Goal: Navigation & Orientation: Find specific page/section

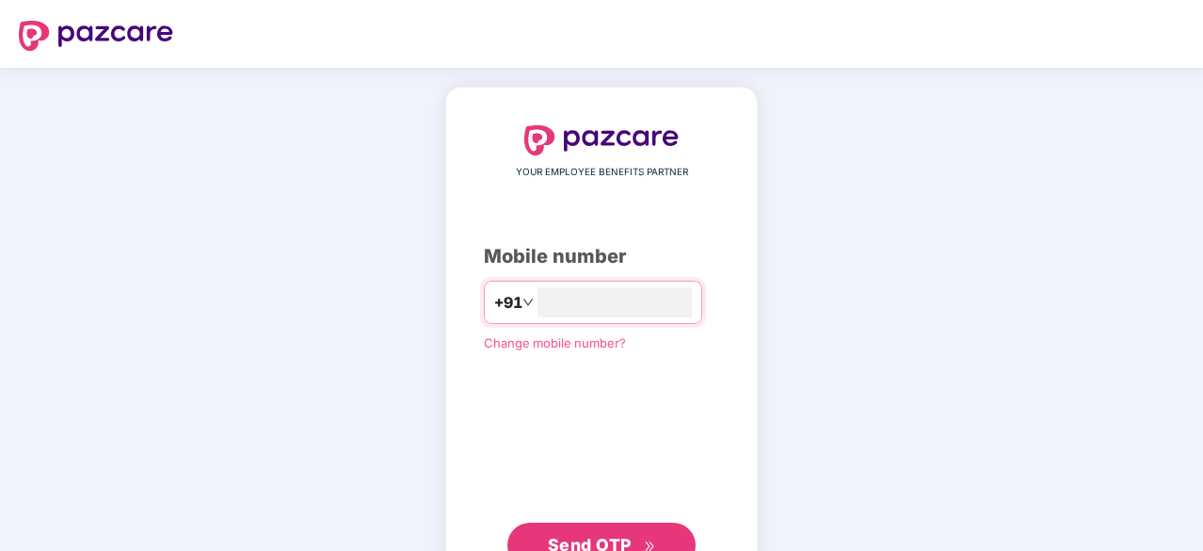
type input "**********"
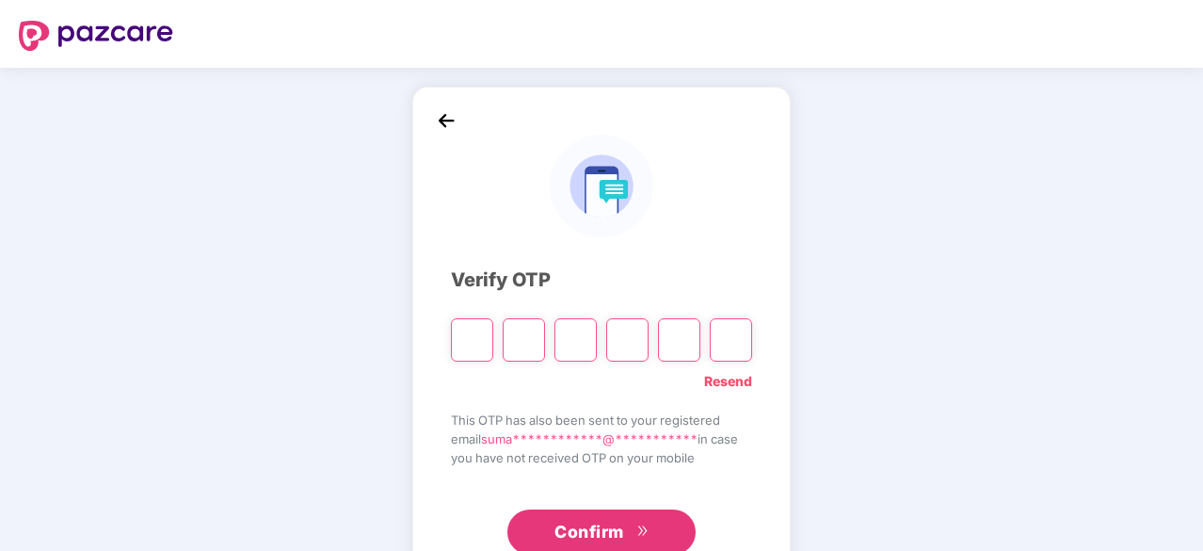
type input "*"
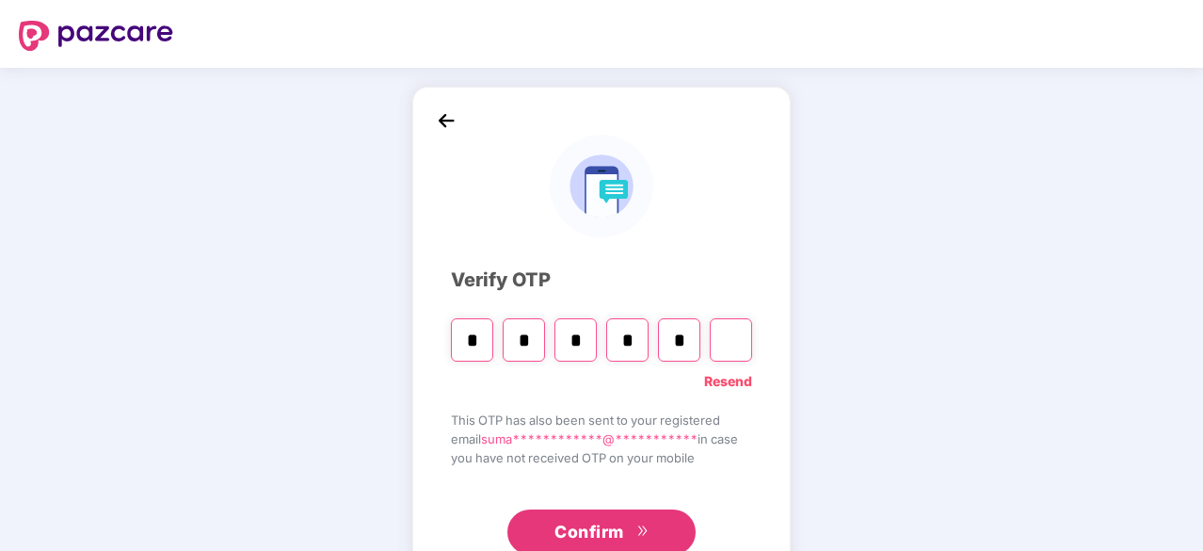
type input "*"
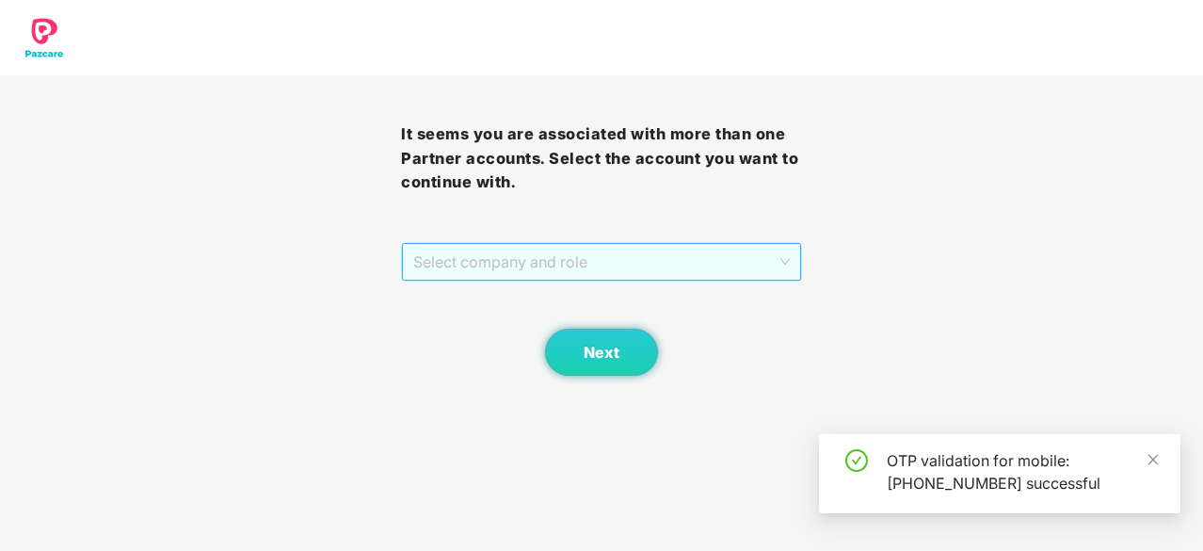
click at [602, 253] on span "Select company and role" at bounding box center [601, 262] width 376 height 36
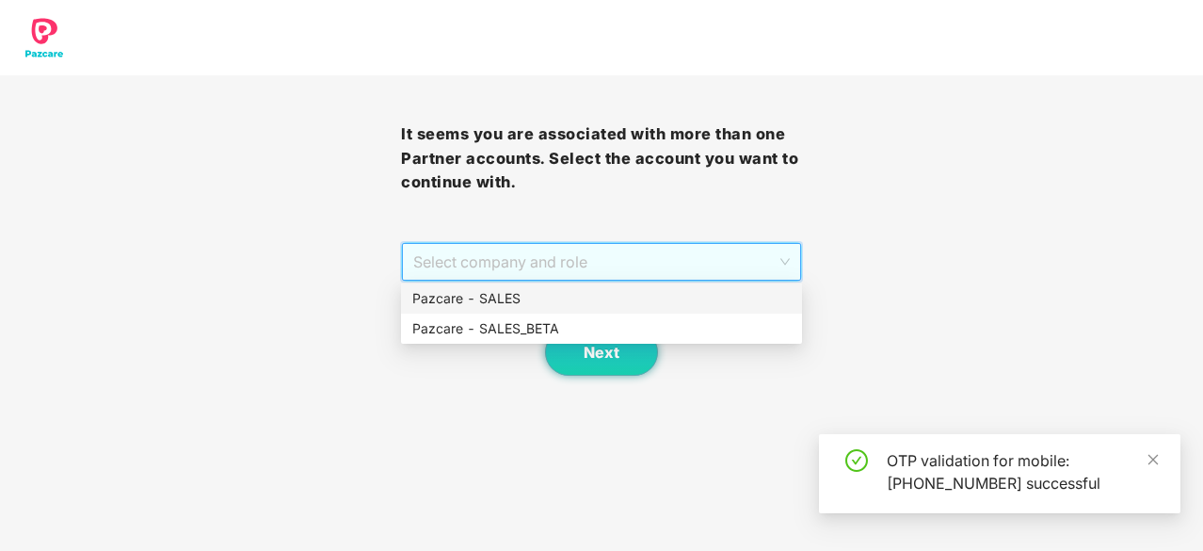
click at [561, 297] on div "Pazcare - SALES" at bounding box center [601, 298] width 378 height 21
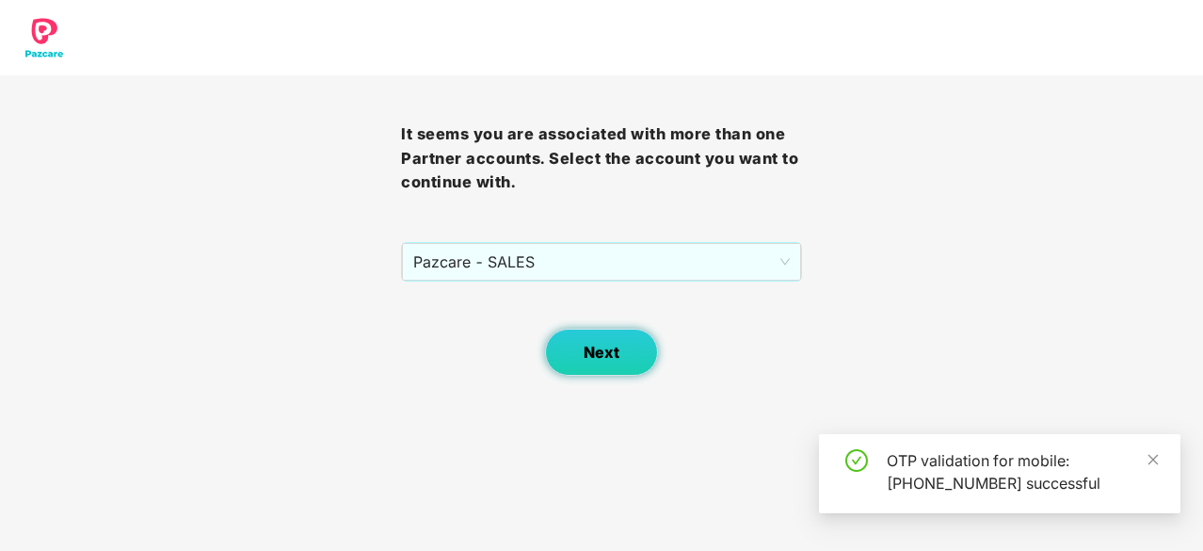
click at [617, 349] on span "Next" at bounding box center [602, 353] width 36 height 18
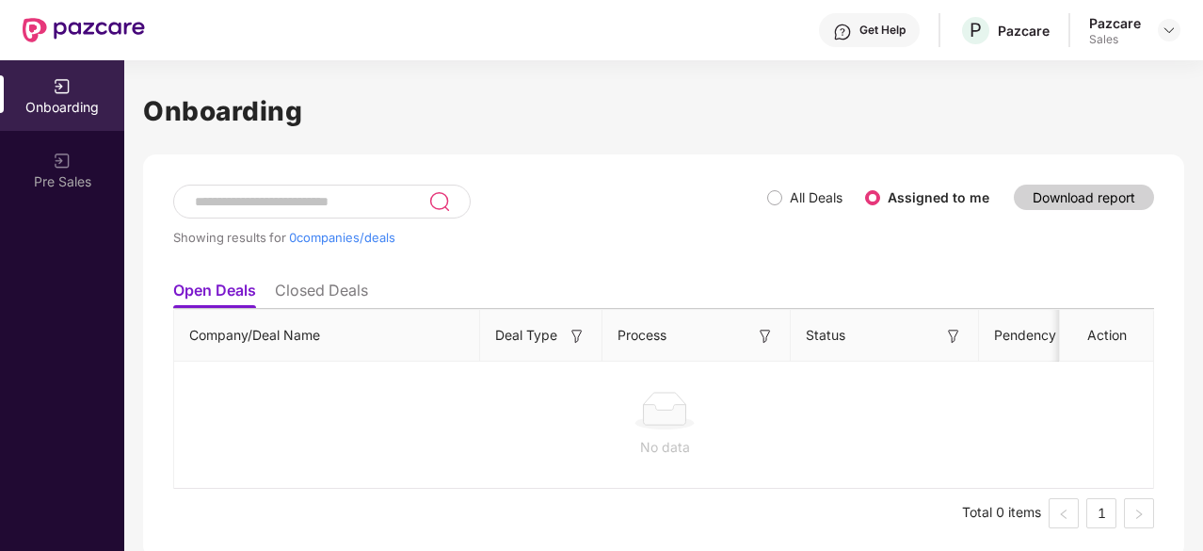
click at [1133, 16] on div "Pazcare" at bounding box center [1115, 23] width 52 height 18
click at [1175, 34] on img at bounding box center [1168, 30] width 15 height 15
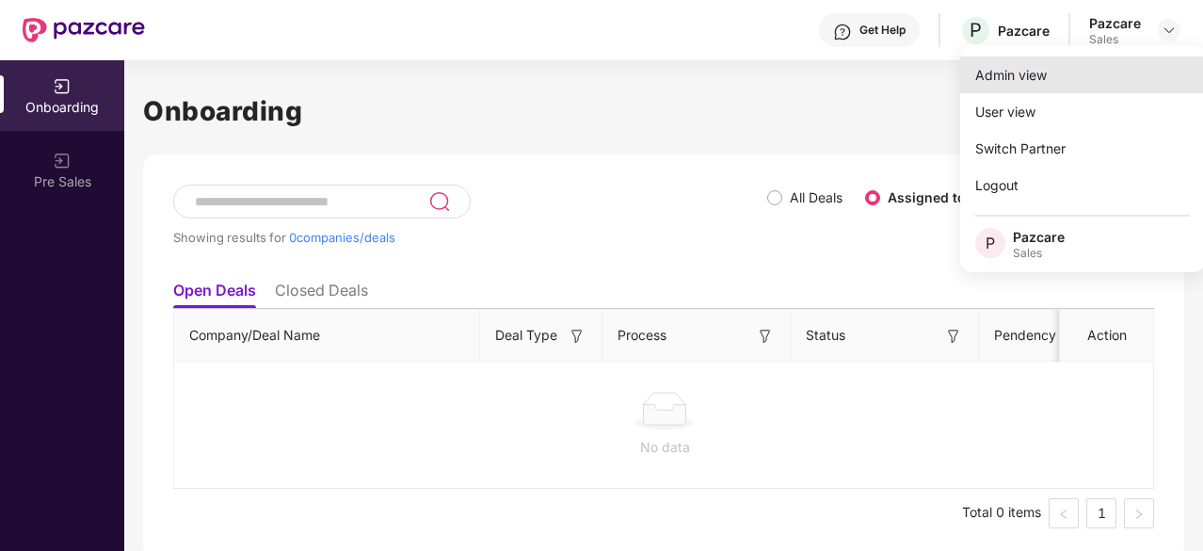
click at [1009, 72] on div "Admin view" at bounding box center [1082, 74] width 245 height 37
